Goal: Task Accomplishment & Management: Use online tool/utility

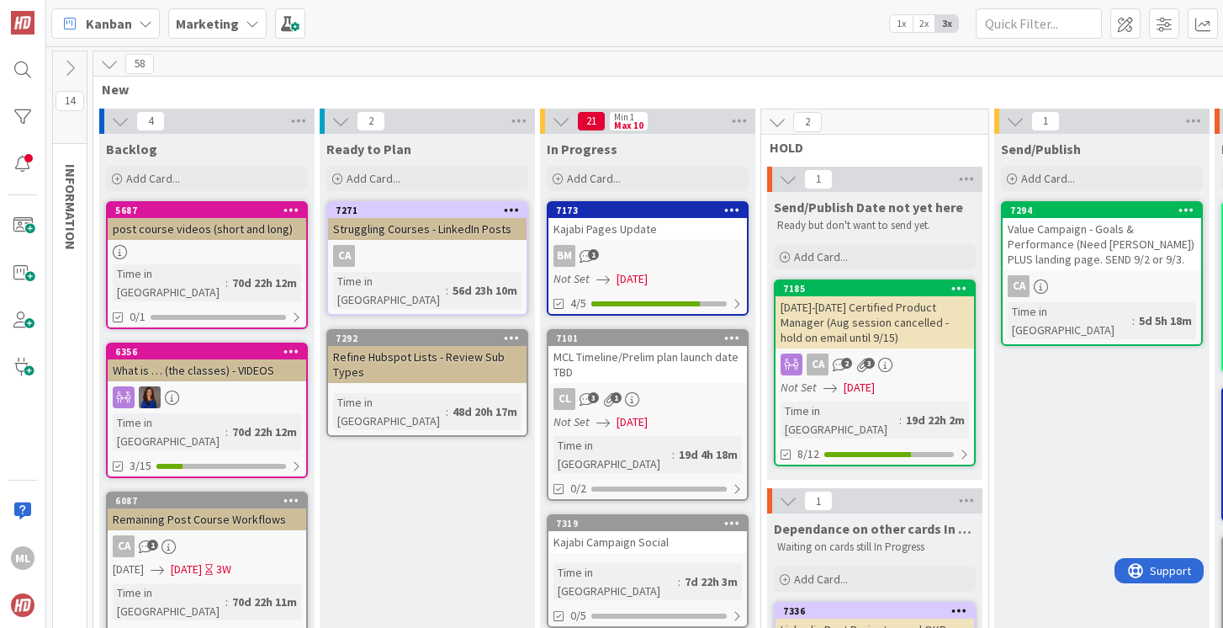
scroll to position [0, 515]
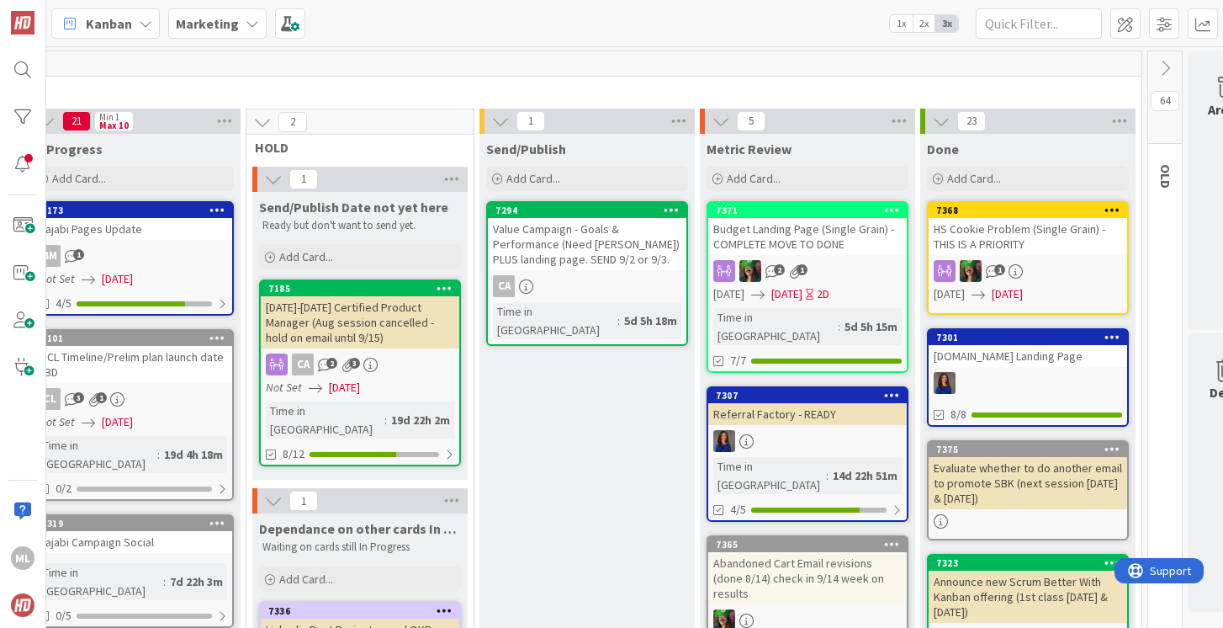
click at [226, 29] on b "Marketing" at bounding box center [207, 23] width 63 height 17
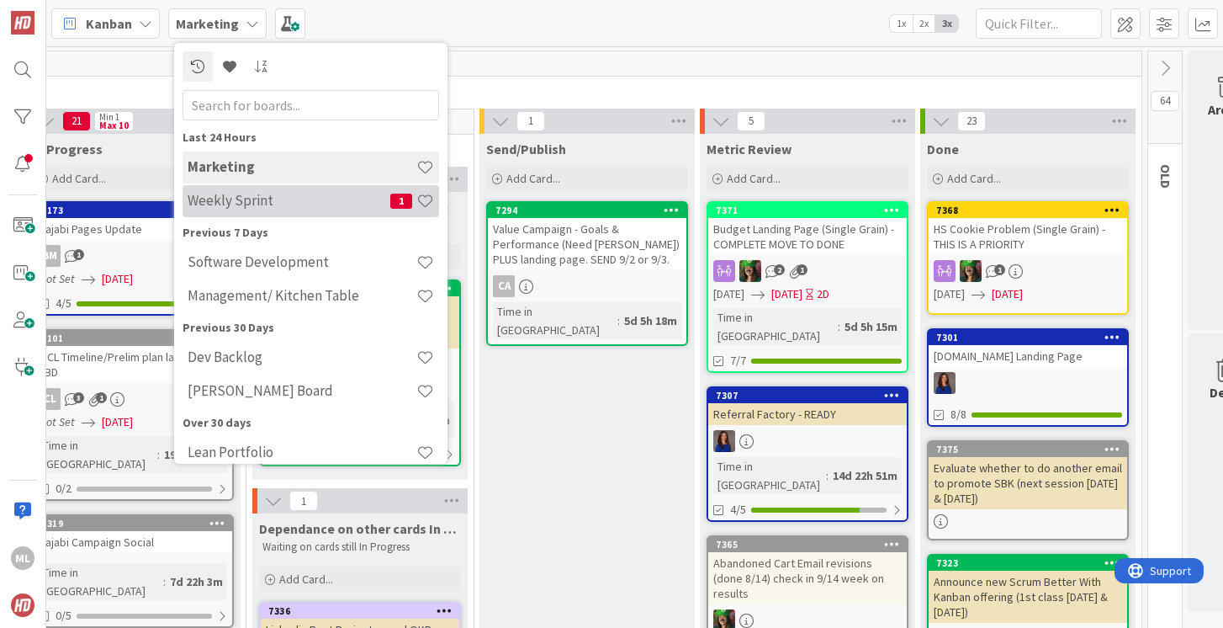
click at [245, 197] on h4 "Weekly Sprint" at bounding box center [289, 200] width 203 height 17
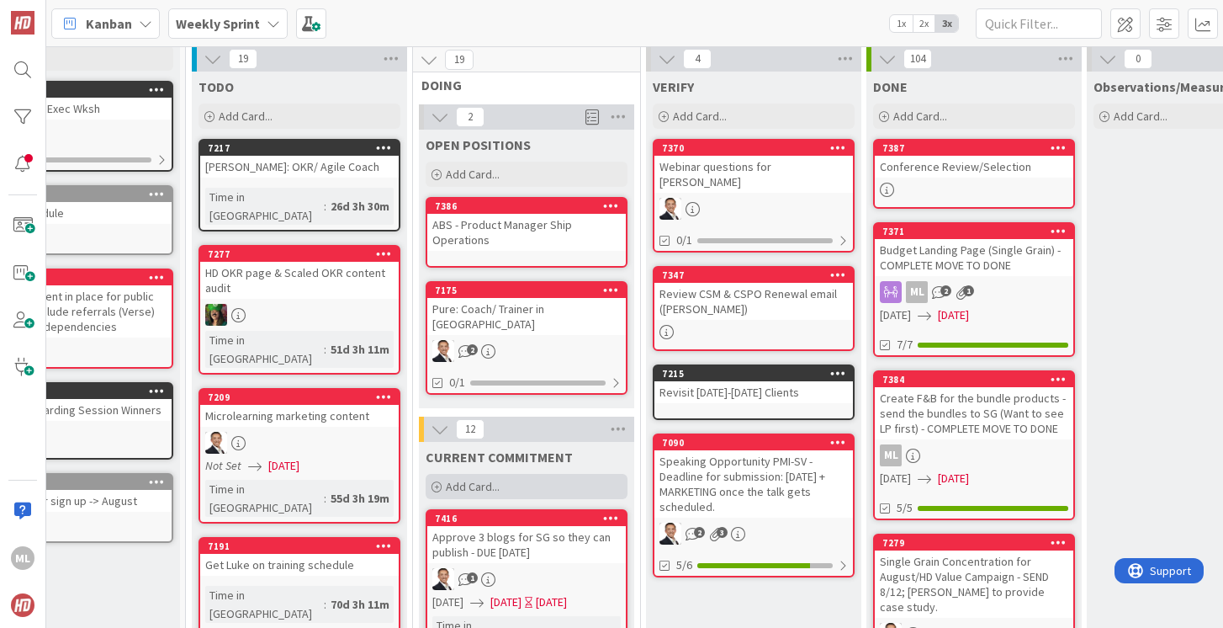
scroll to position [64, 88]
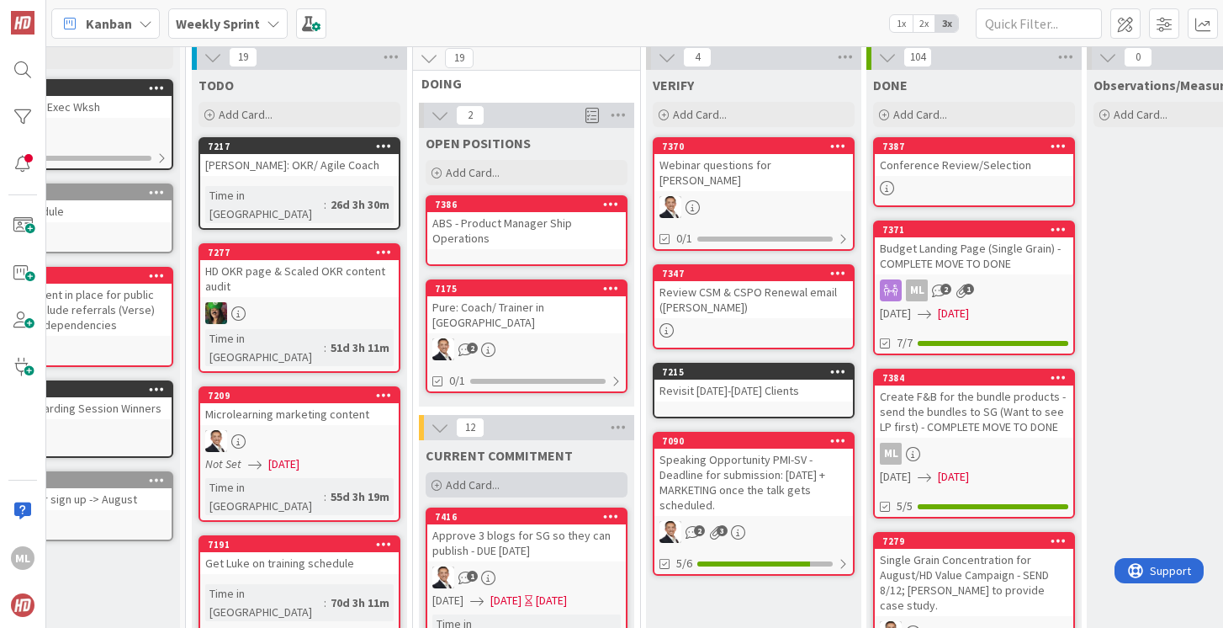
click at [480, 477] on span "Add Card..." at bounding box center [473, 484] width 54 height 15
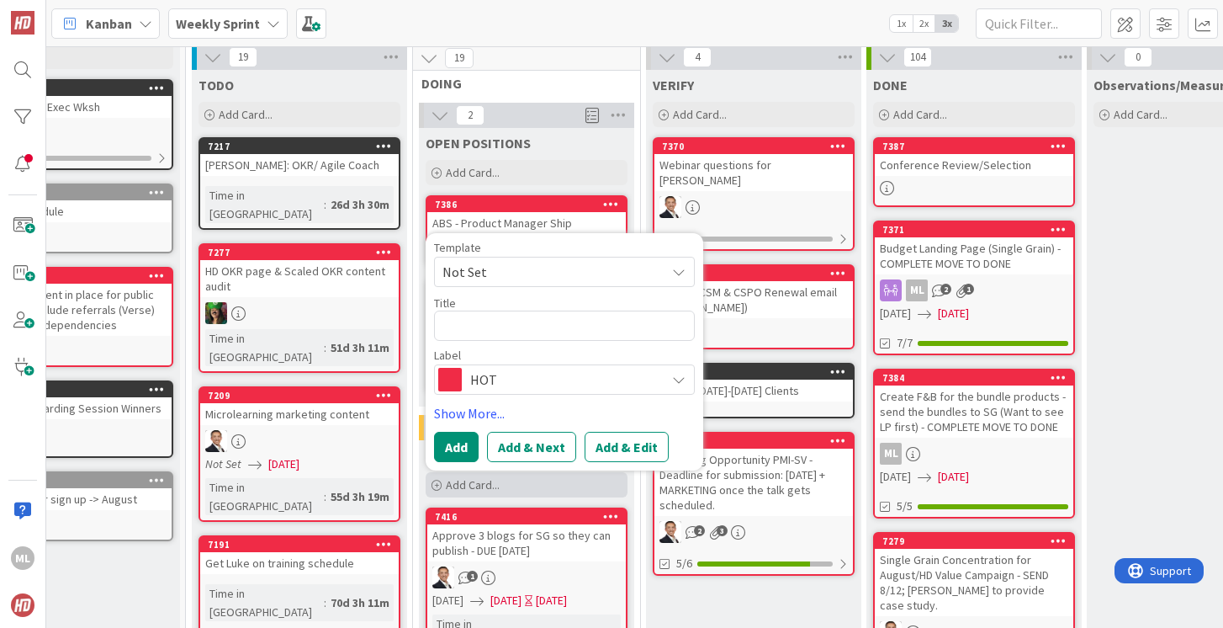
type textarea "x"
type textarea "D"
type textarea "x"
type textarea "De"
type textarea "x"
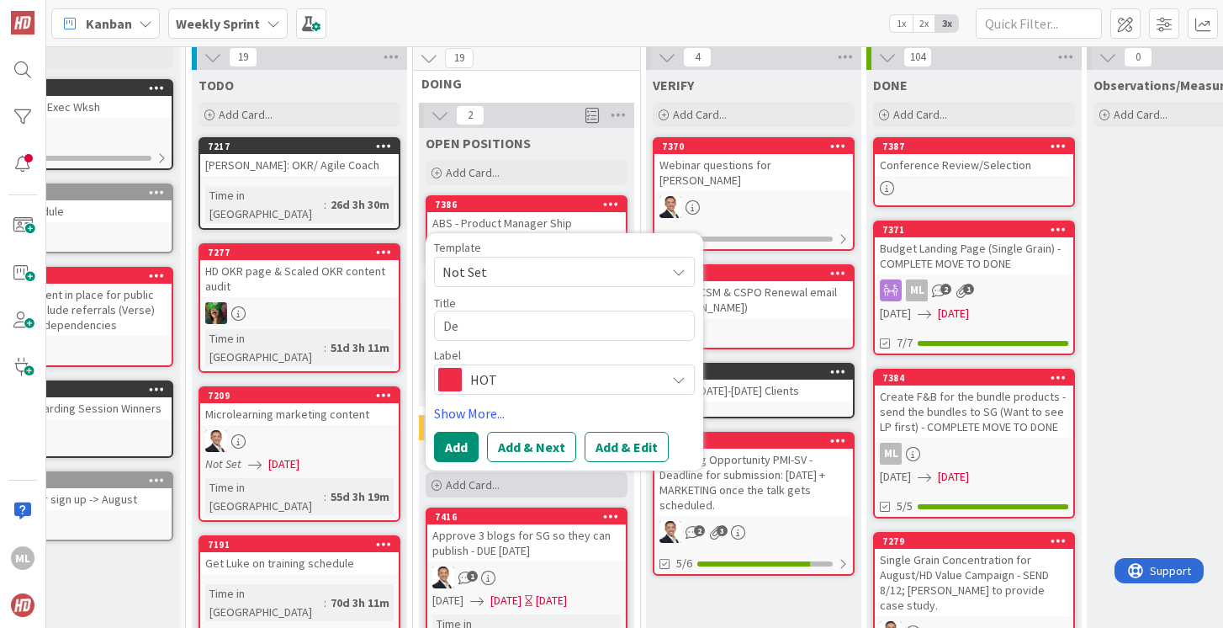
type textarea "Dec"
type textarea "x"
type textarea "Deci"
type textarea "x"
type textarea "Decid"
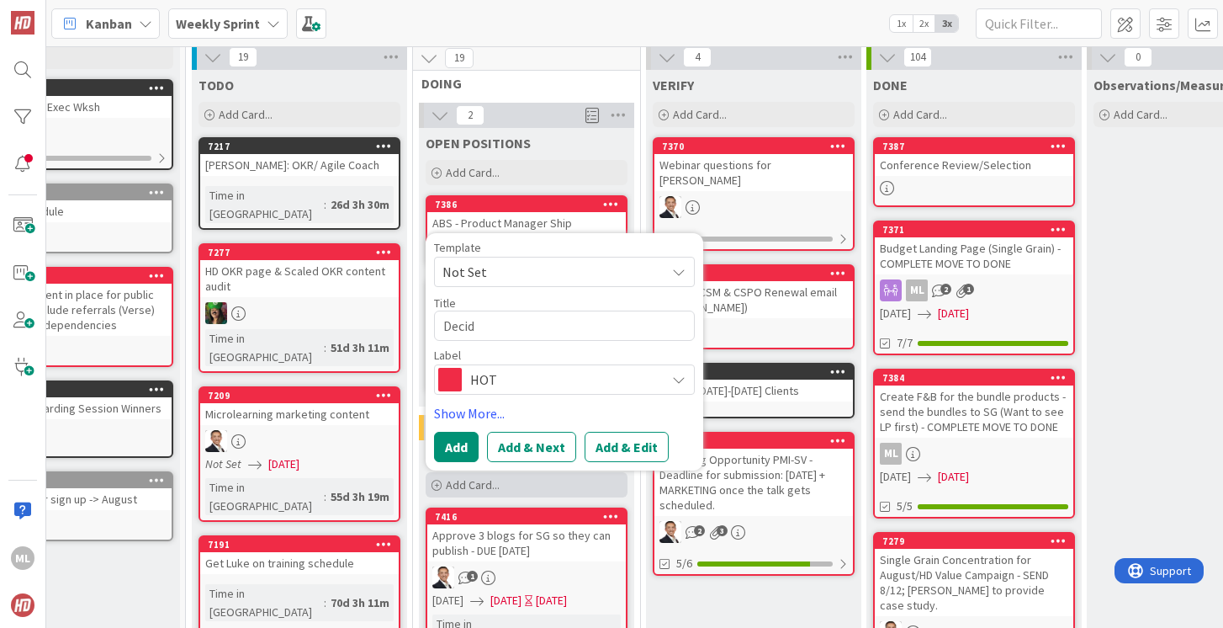
type textarea "x"
type textarea "Decide"
type textarea "x"
type textarea "Decide"
type textarea "x"
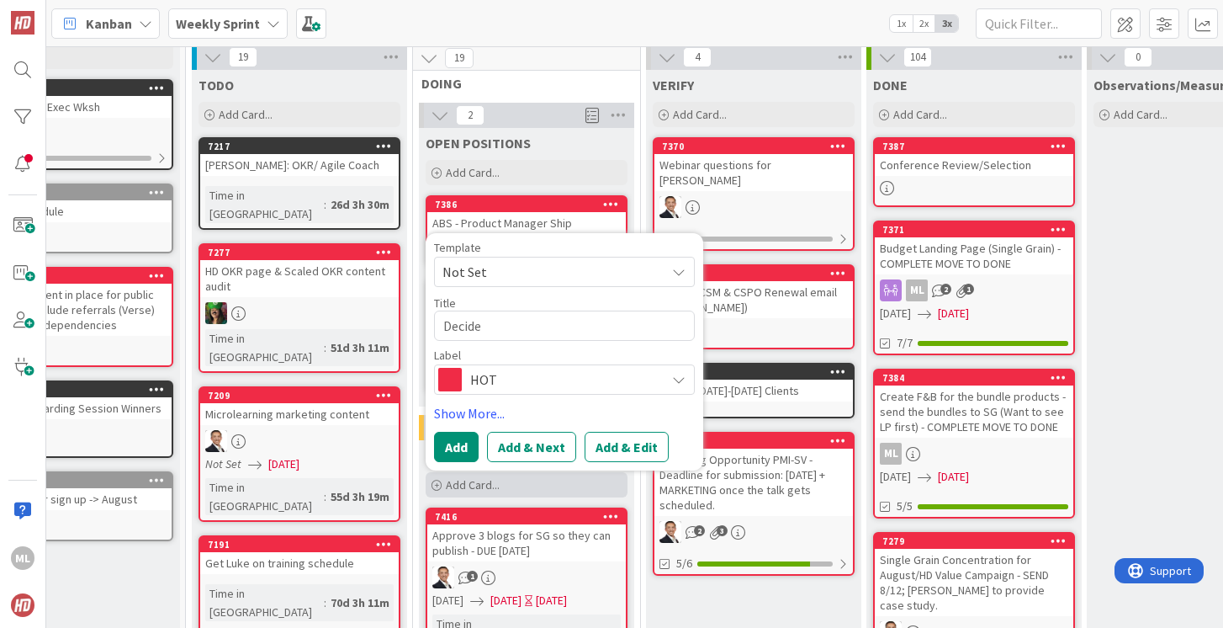
type textarea "Decide M"
type textarea "x"
type textarea "Decide MC"
type textarea "x"
type textarea "Decide MCL"
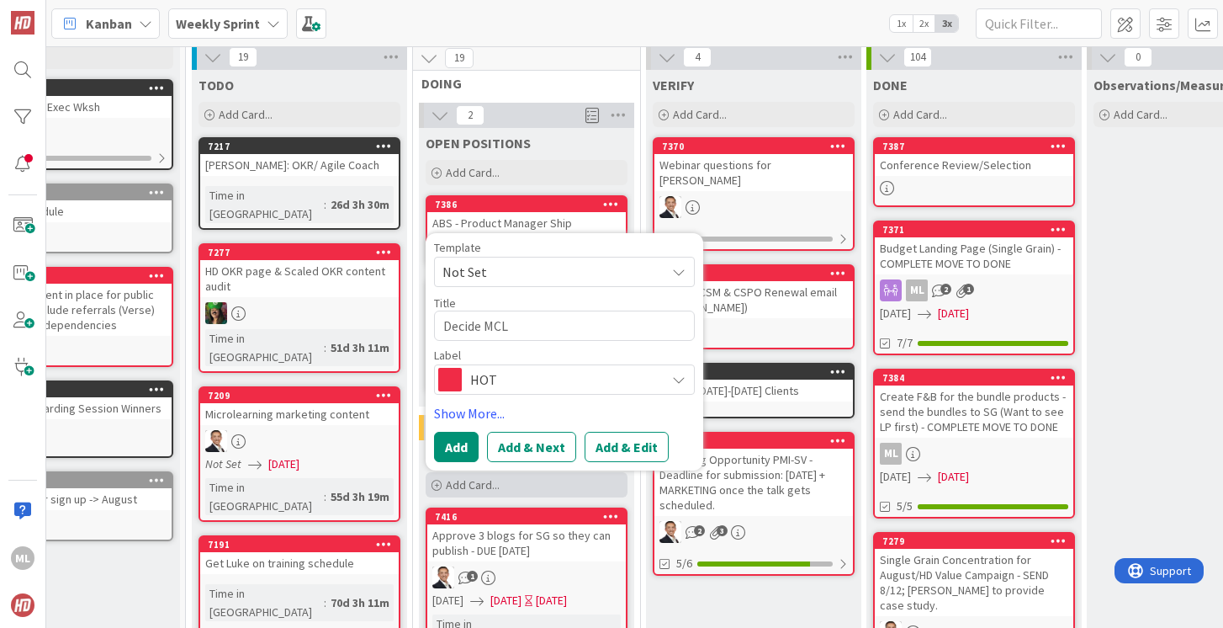
type textarea "x"
type textarea "Decide MCL"
type textarea "x"
type textarea "Decide MCL n"
type textarea "x"
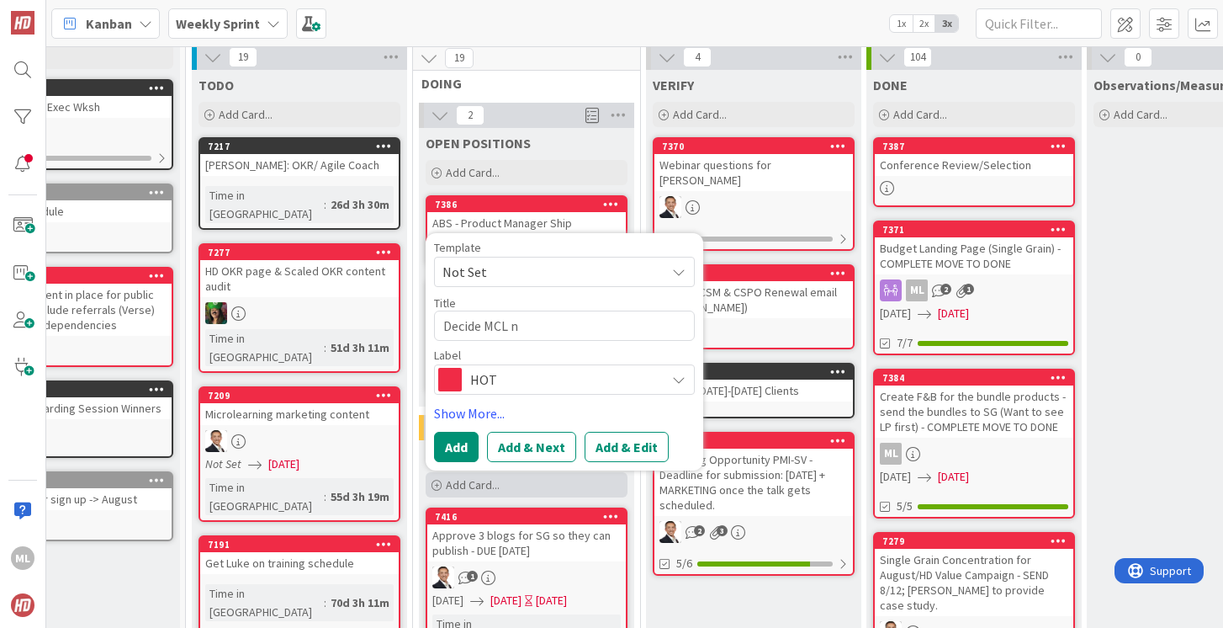
type textarea "Decide MCL ne"
type textarea "x"
type textarea "Decide MCL nex"
type textarea "x"
type textarea "Decide MCL next"
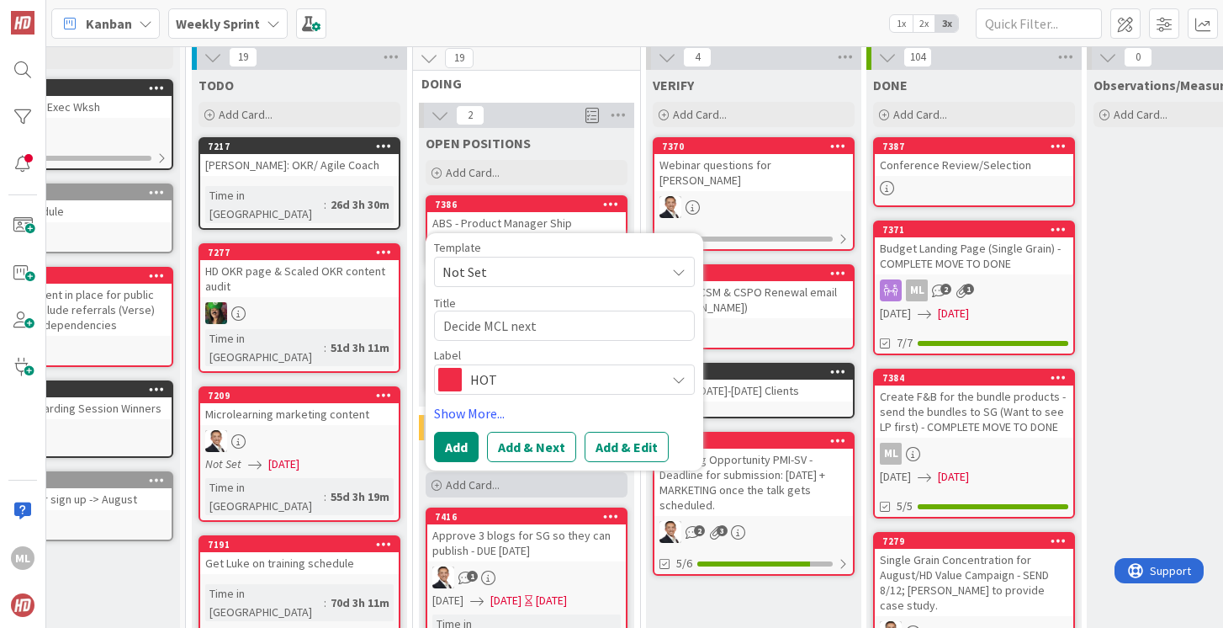
type textarea "x"
type textarea "Decide MCL next"
type textarea "x"
type textarea "Decide MCL next c"
type textarea "x"
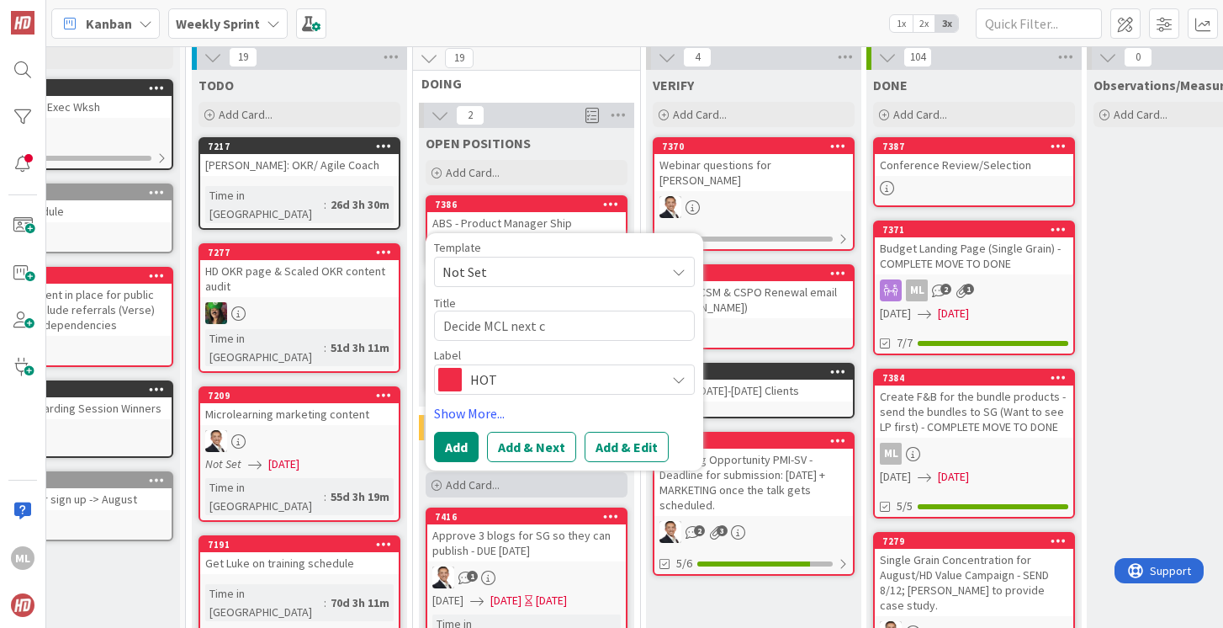
type textarea "Decide MCL next cl"
type textarea "x"
type textarea "Decide MCL next cla"
type textarea "x"
type textarea "Decide MCL next clas"
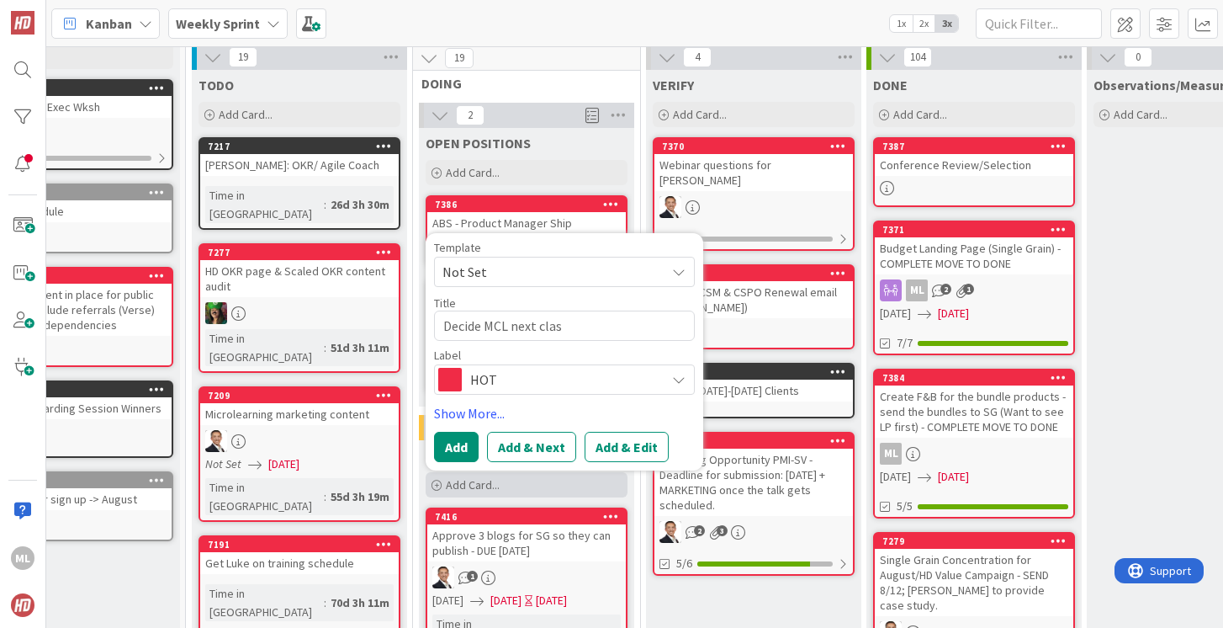
type textarea "x"
type textarea "Decide MCL next class"
type textarea "x"
type textarea "Decide MCL next class"
type textarea "x"
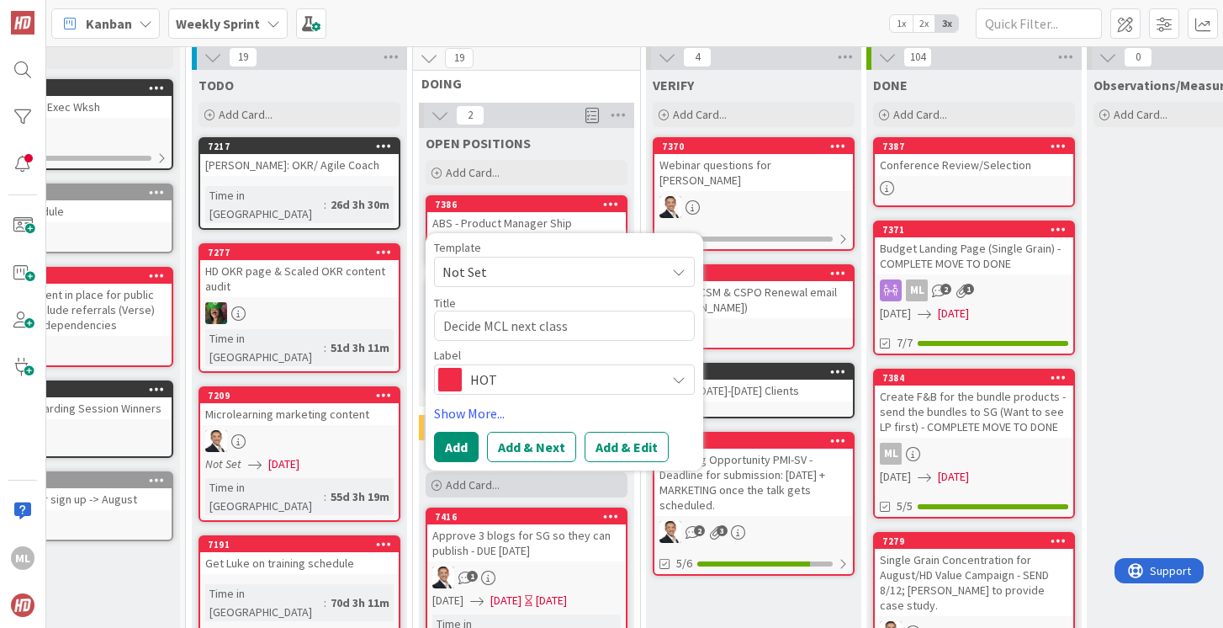
type textarea "Decide MCL next class -"
type textarea "x"
type textarea "Decide MCL next class -"
type textarea "x"
type textarea "Decide MCL next class - P"
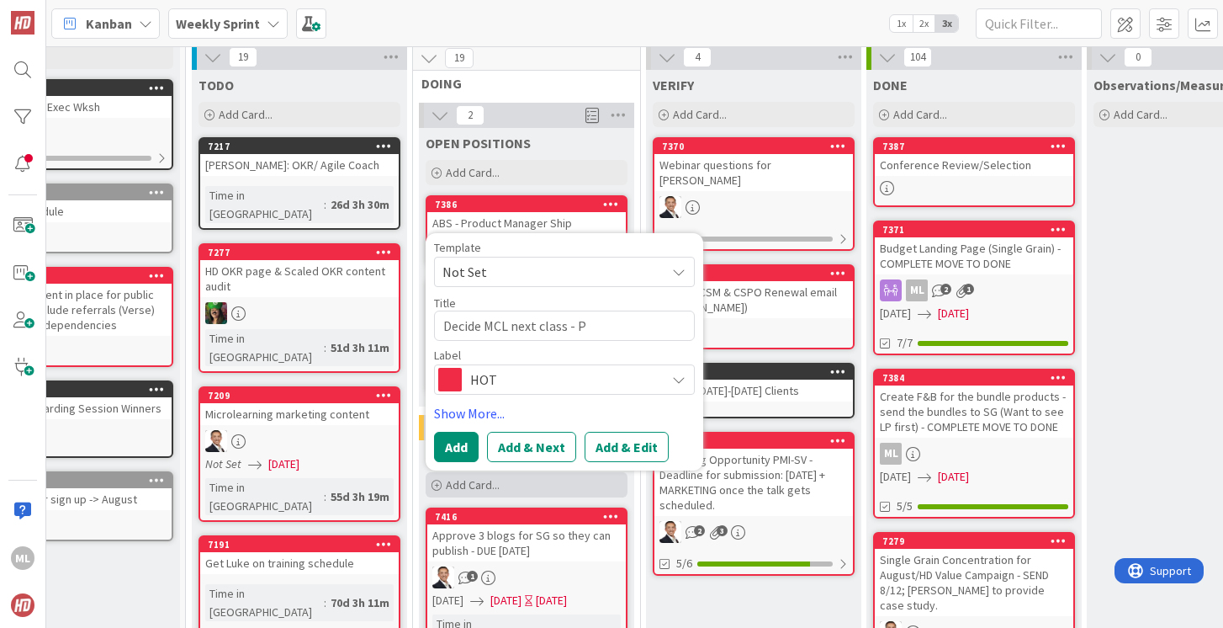
type textarea "x"
type textarea "Decide MCL next class - Pro"
type textarea "x"
type textarea "Decide MCL next class - Prod"
type textarea "x"
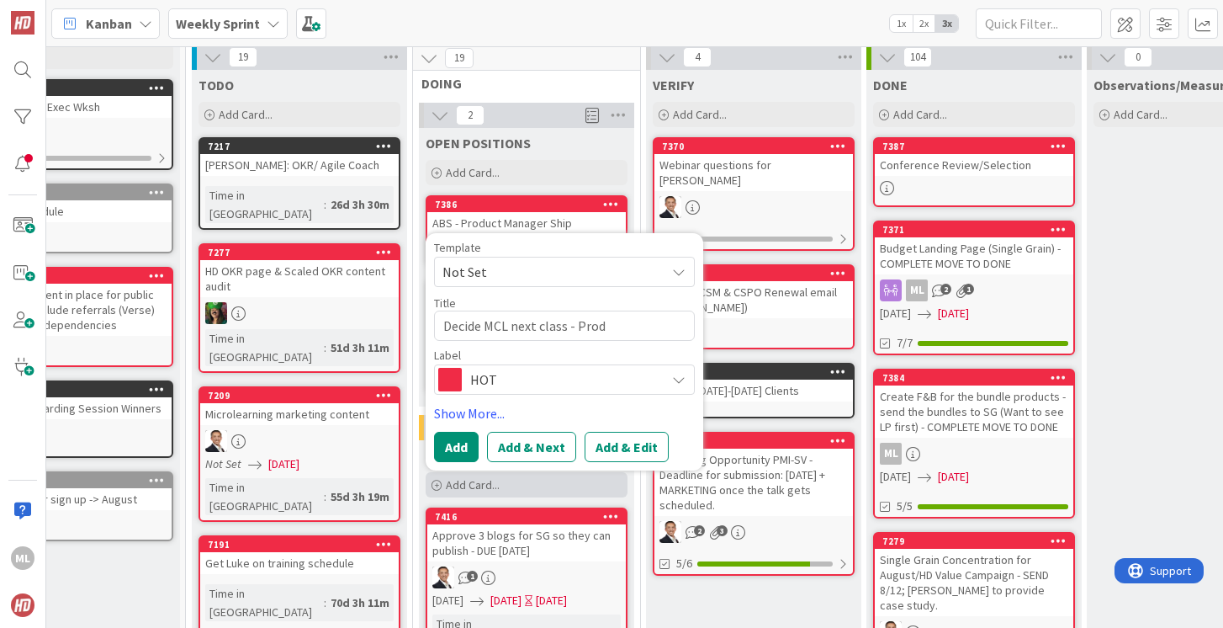
type textarea "Decide MCL next class - Produ"
type textarea "x"
type textarea "Decide MCL next class - Produc"
type textarea "x"
type textarea "Decide MCL next class - Product"
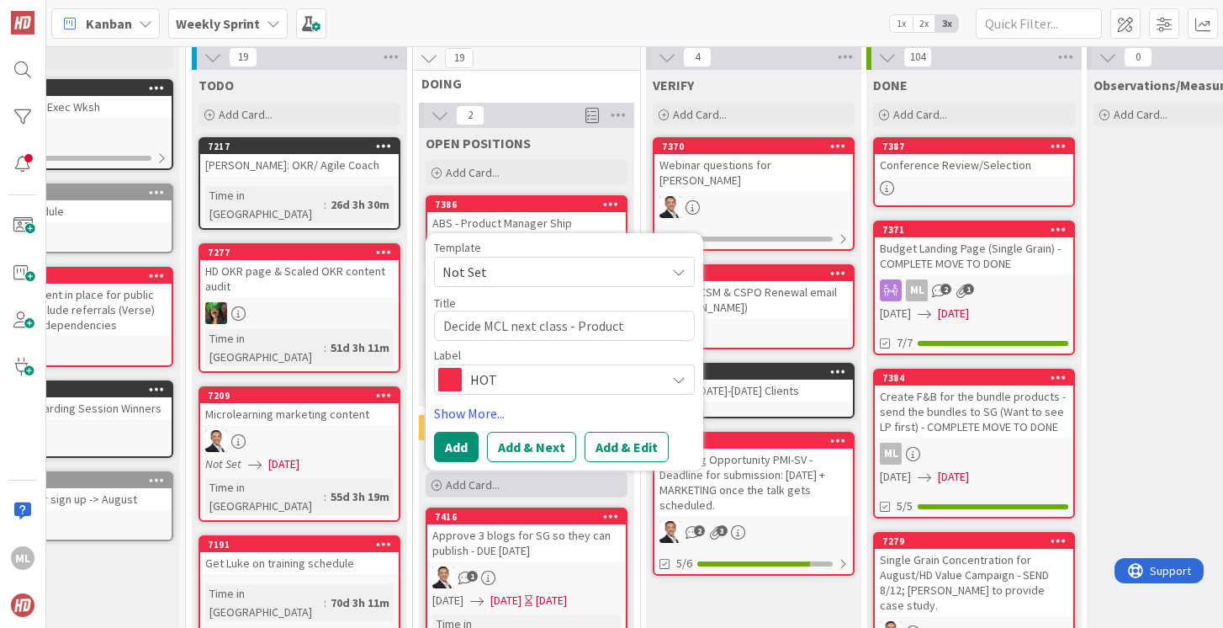
type textarea "x"
type textarea "Decide MCL next class - Product?"
type textarea "x"
type textarea "Decide MCL next class - Product?"
type textarea "x"
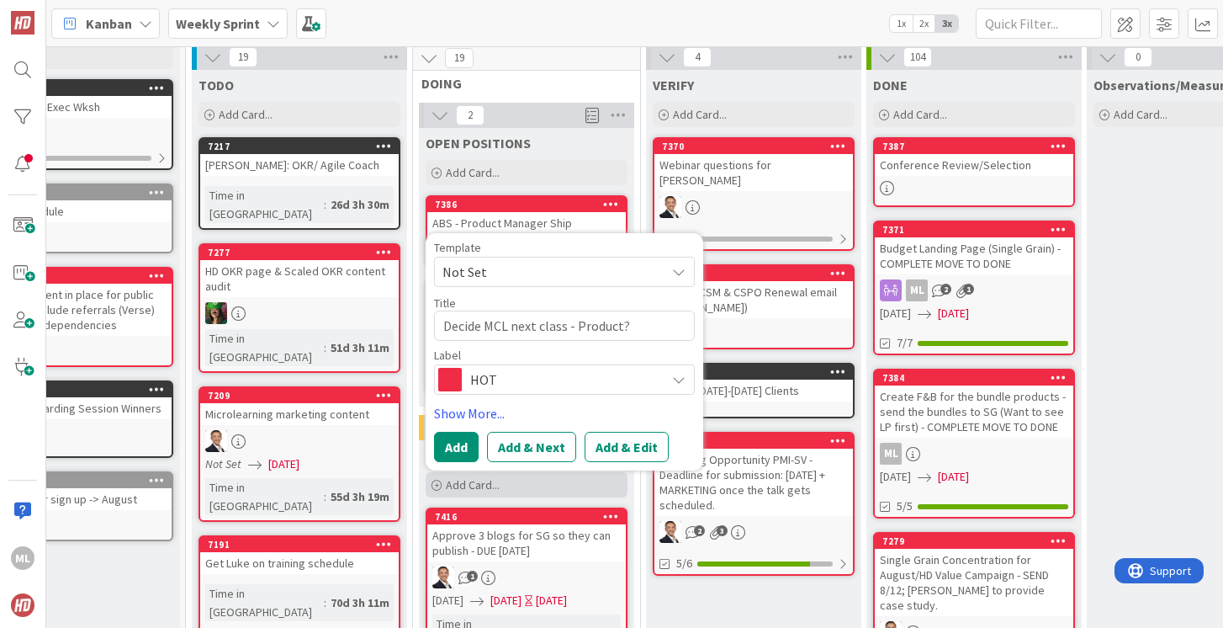
type textarea "Decide MCL next class - Product?"
type textarea "x"
type textarea "Decide MCL next class - Product? O"
type textarea "x"
type textarea "Decide MCL next class - Product? OK"
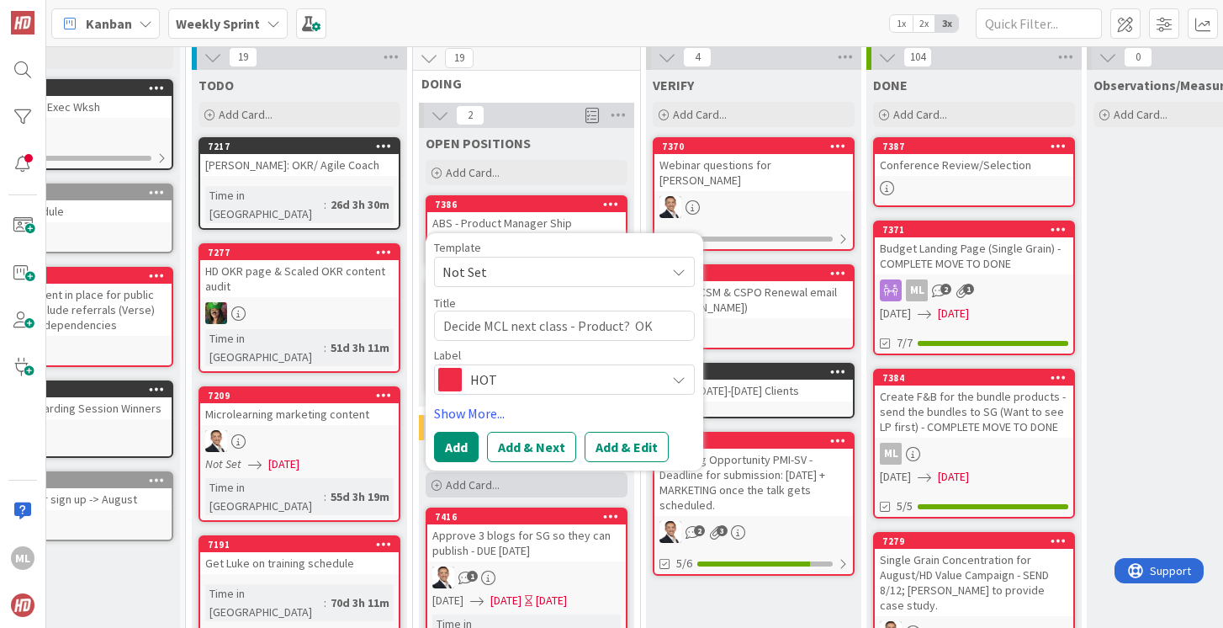
type textarea "x"
type textarea "Decide MCL next class - Product? OKR"
type textarea "x"
type textarea "Decide MCL next class - Product? OKRs"
type textarea "x"
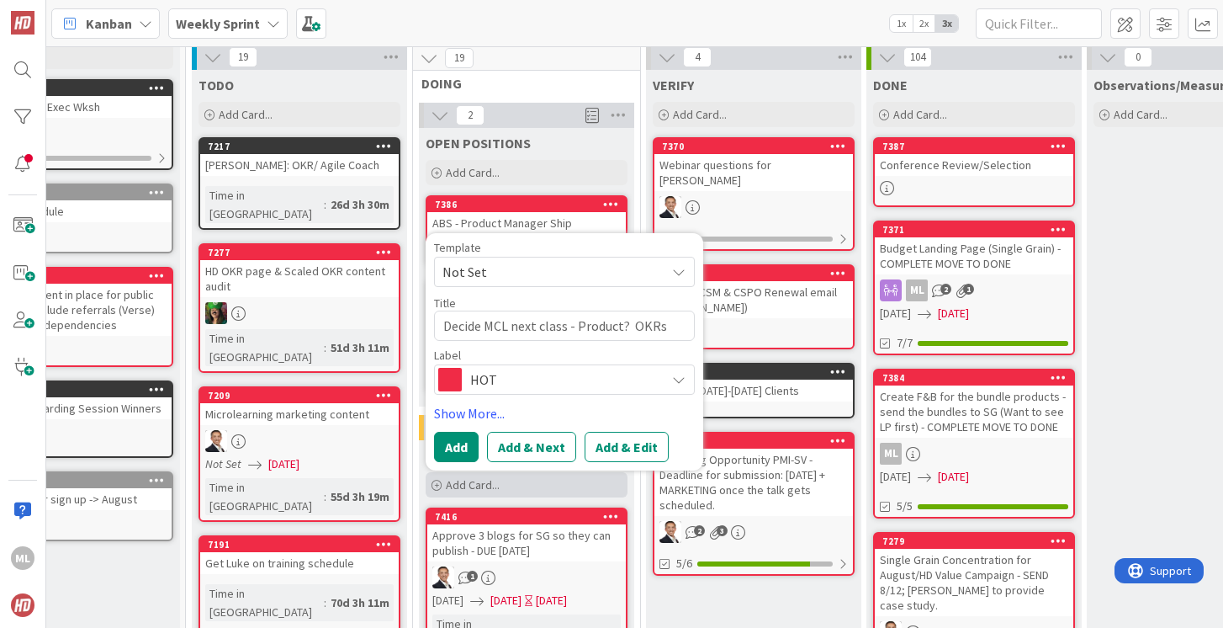
type textarea "Decide MCL next class - Product? OKRs?"
type textarea "x"
type textarea "Decide MCL next class - Product? OKRs?"
click at [445, 435] on button "Add" at bounding box center [456, 447] width 45 height 30
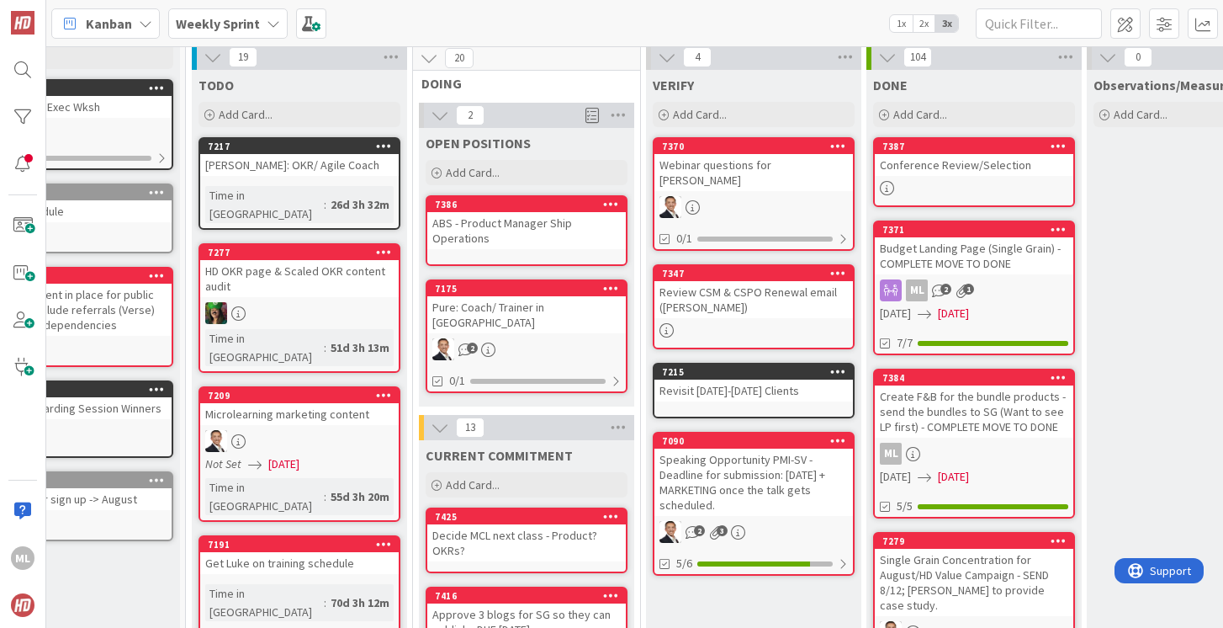
click at [487, 528] on div "Decide MCL next class - Product? OKRs?" at bounding box center [526, 542] width 199 height 37
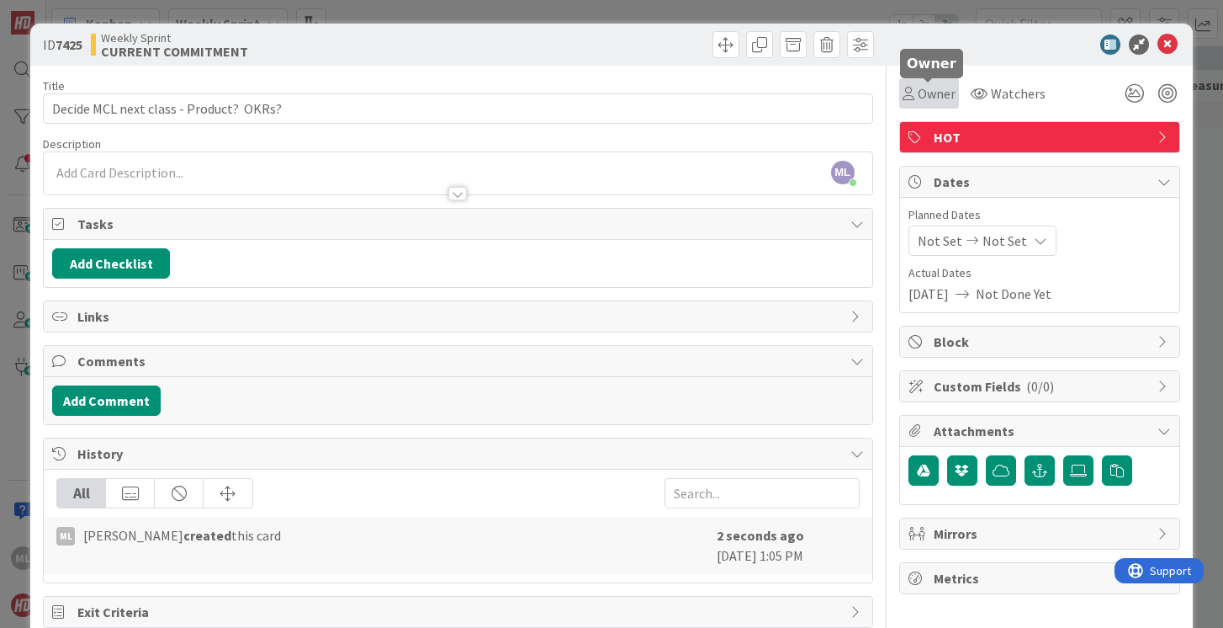
click at [921, 98] on span "Owner" at bounding box center [937, 93] width 38 height 20
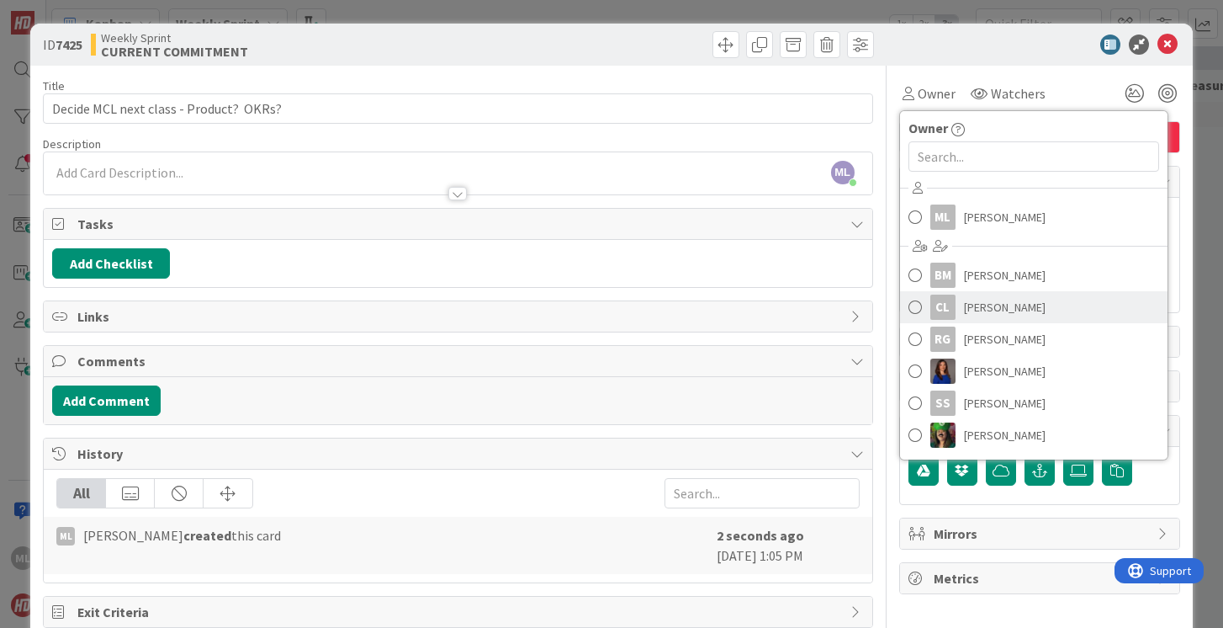
click at [915, 304] on span at bounding box center [915, 306] width 13 height 25
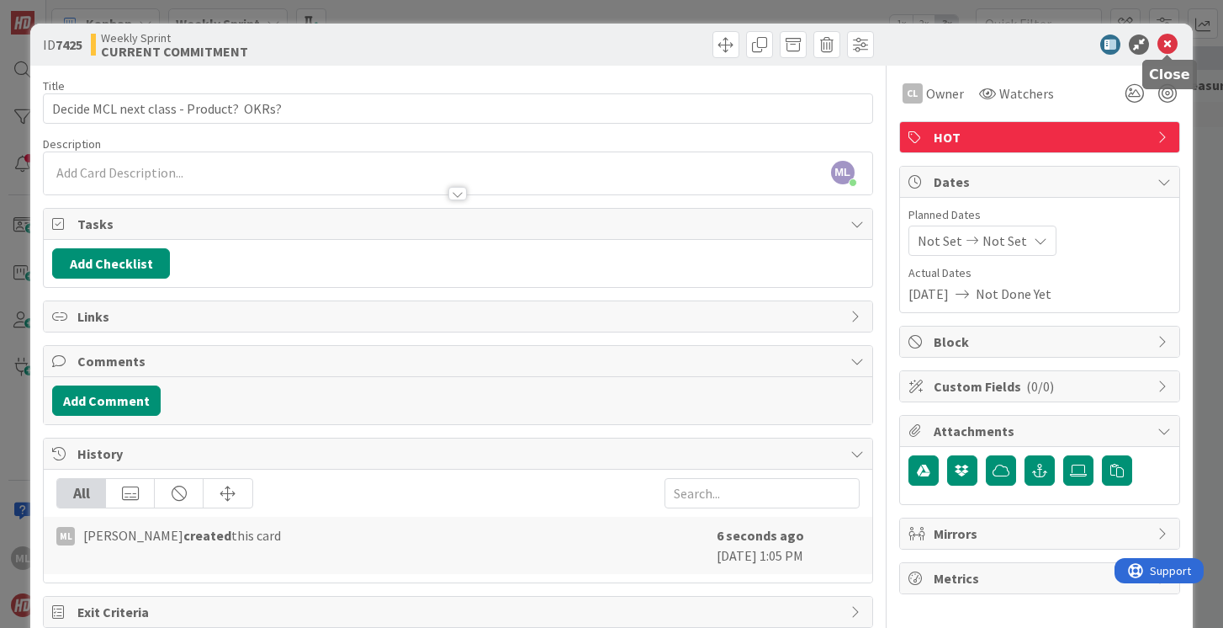
click at [1171, 43] on icon at bounding box center [1168, 44] width 20 height 20
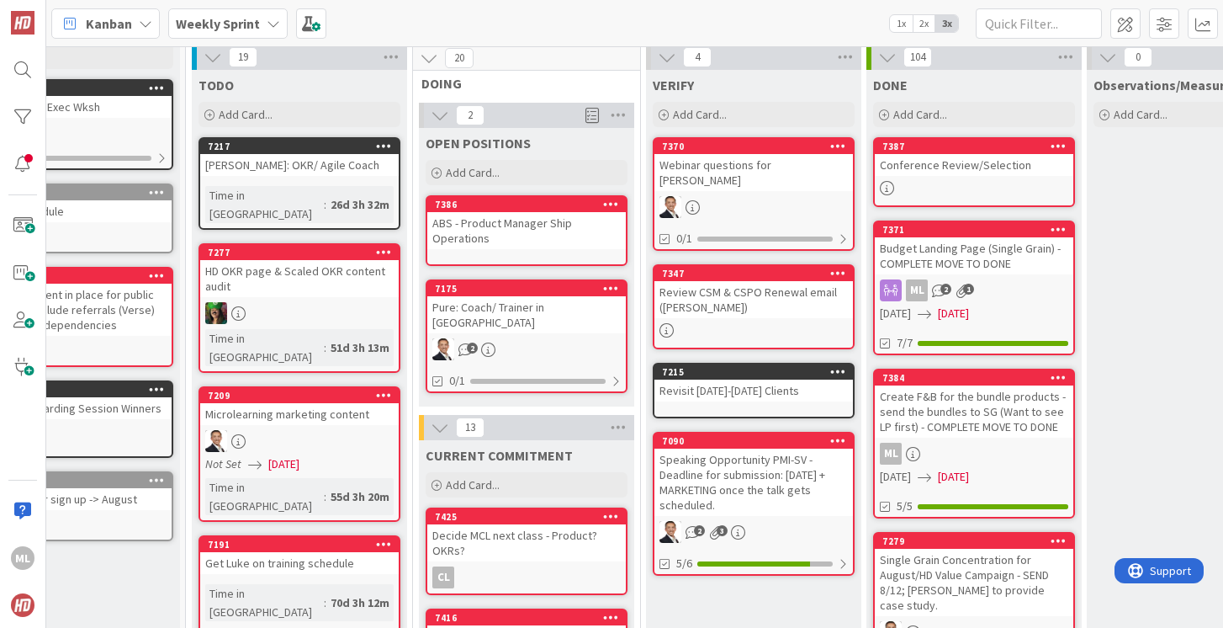
click at [238, 17] on b "Weekly Sprint" at bounding box center [218, 23] width 84 height 17
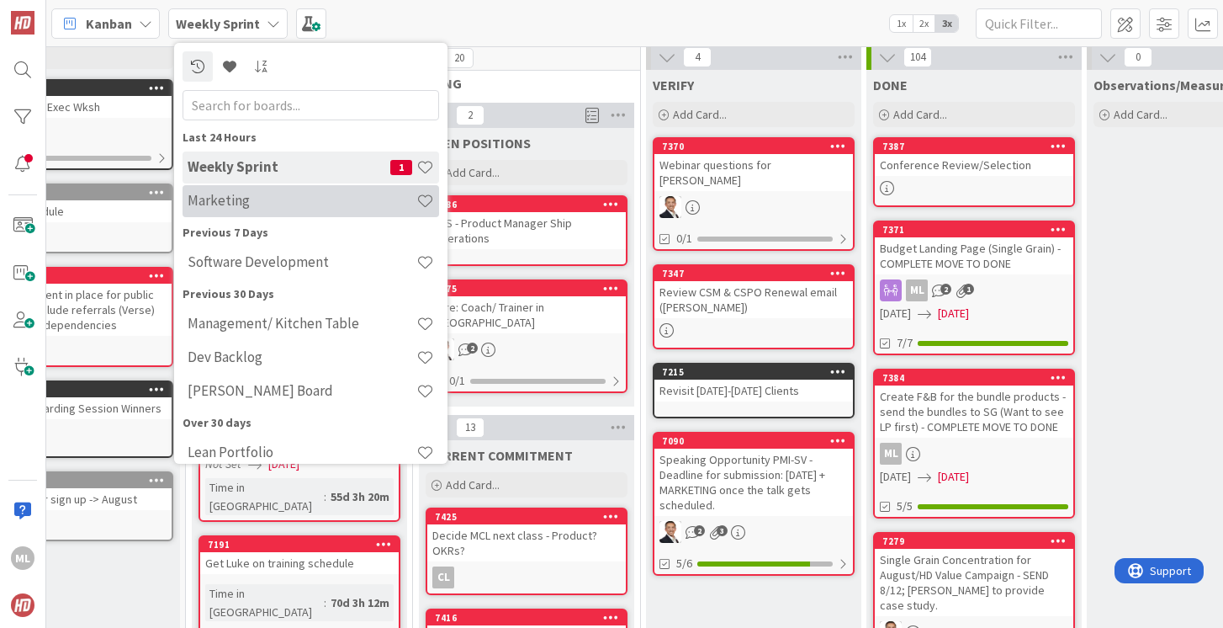
click at [247, 195] on h4 "Marketing" at bounding box center [302, 200] width 229 height 17
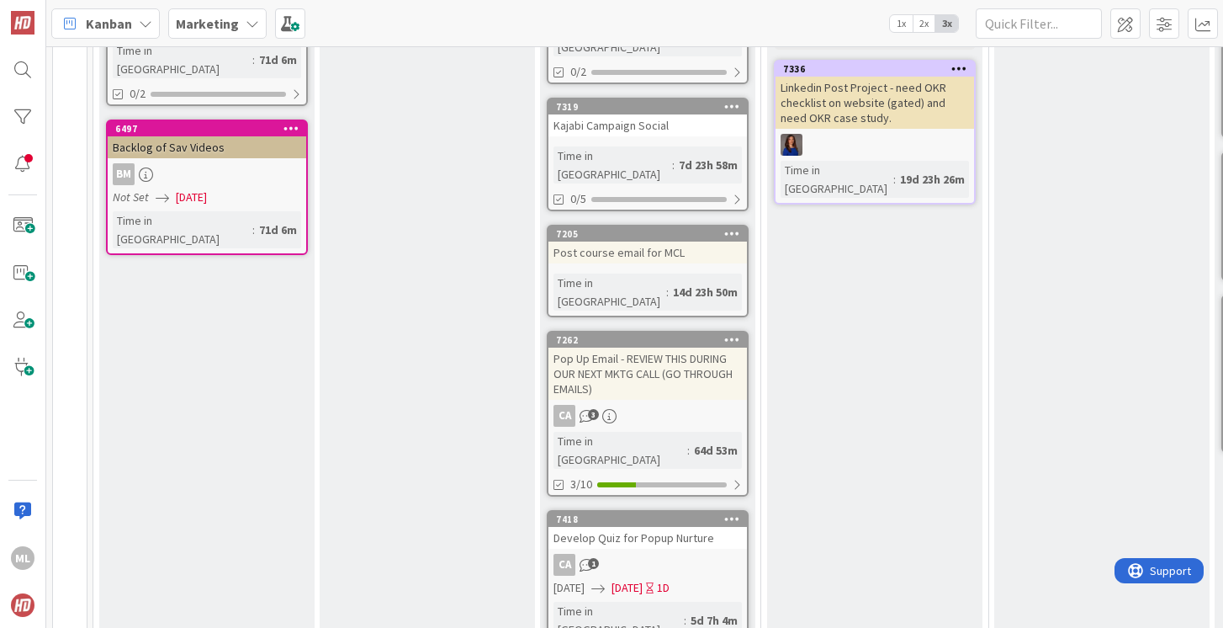
scroll to position [543, 0]
click at [637, 347] on div "Pop Up Email - REVIEW THIS DURING OUR NEXT MKTG CALL (GO THROUGH EMAILS)" at bounding box center [648, 373] width 199 height 52
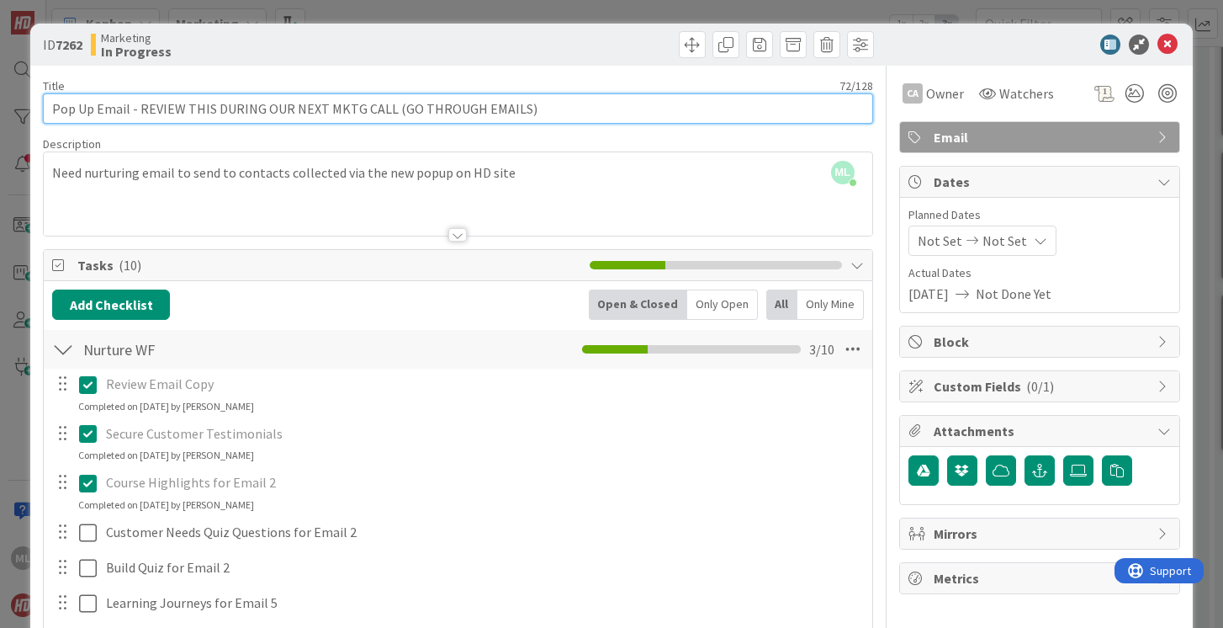
drag, startPoint x: 138, startPoint y: 109, endPoint x: 650, endPoint y: 82, distance: 512.3
click at [650, 82] on div "Title 72 / 128 Pop Up Email - REVIEW THIS DURING OUR NEXT MKTG CALL (GO THROUGH…" at bounding box center [458, 100] width 830 height 45
type input "Pop Up Email - SEND 9/18"
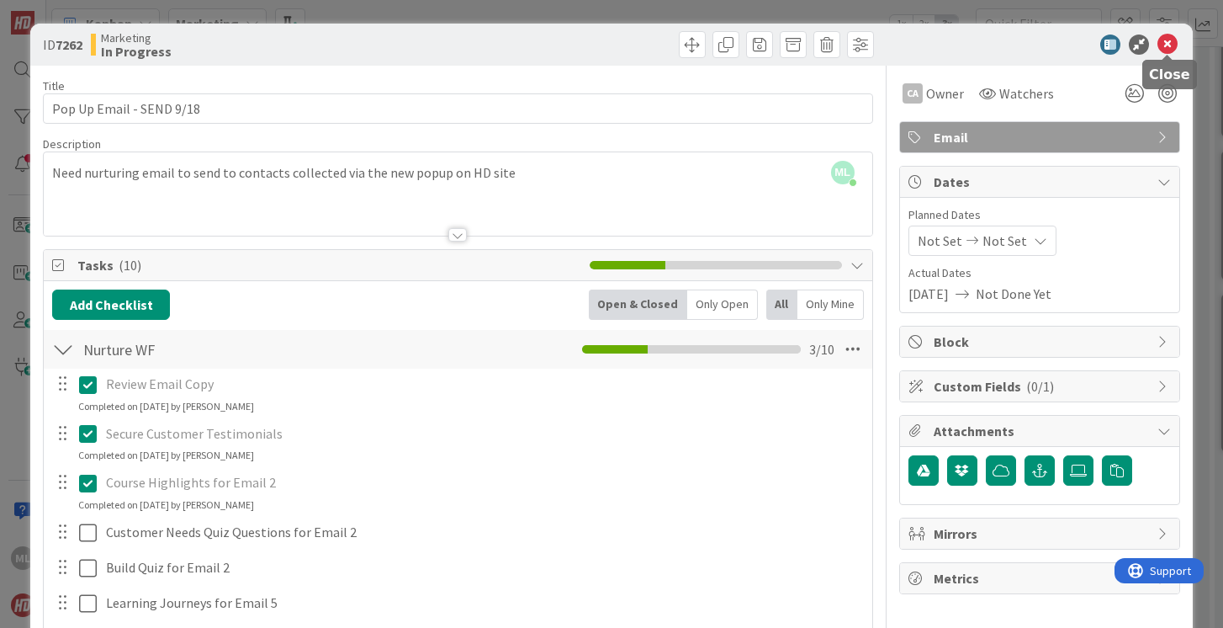
click at [1168, 41] on icon at bounding box center [1168, 44] width 20 height 20
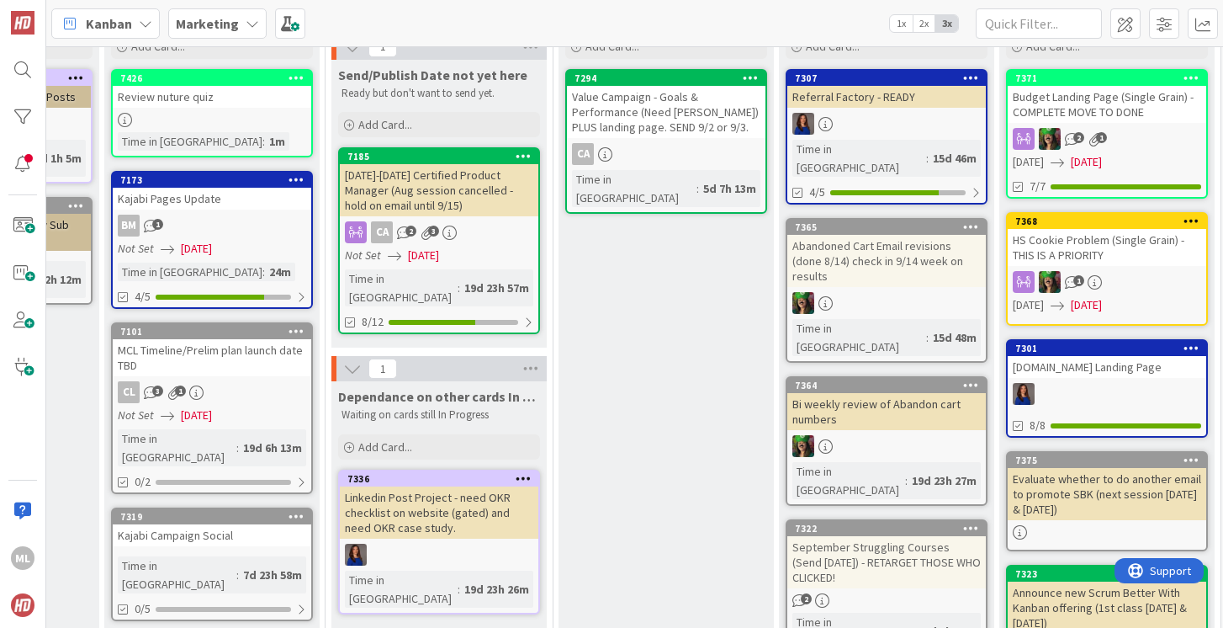
scroll to position [143, 436]
